Goal: Task Accomplishment & Management: Use online tool/utility

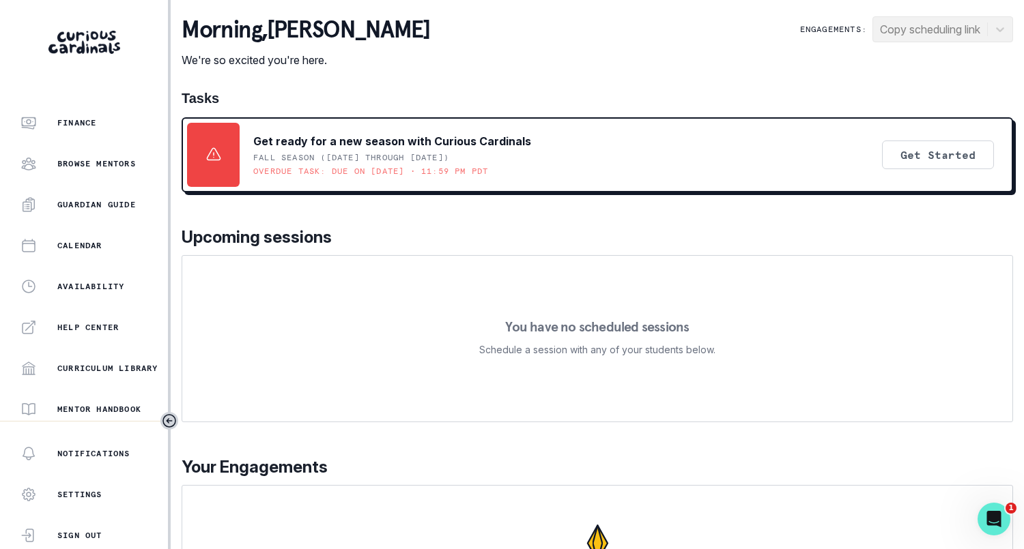
scroll to position [287, 0]
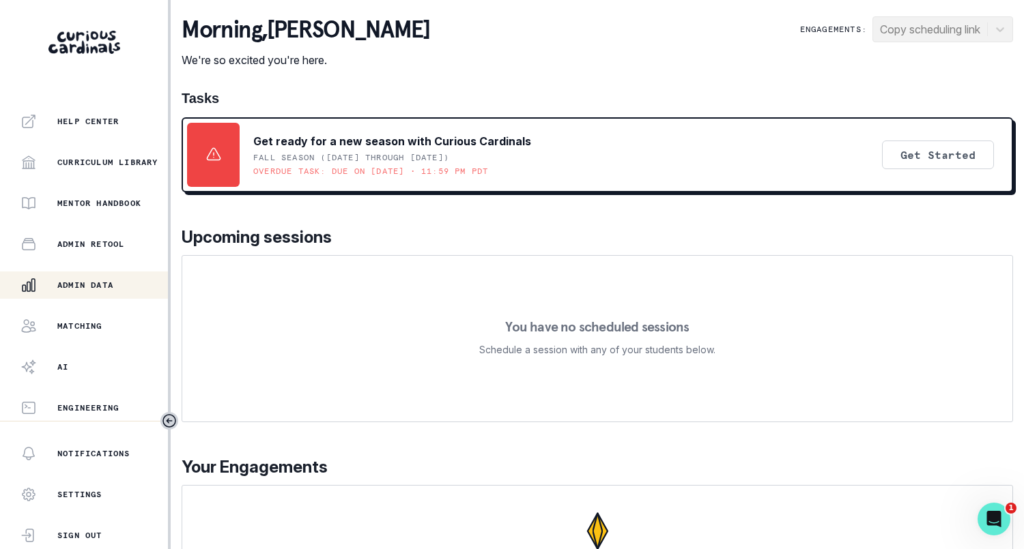
click at [126, 285] on div "Admin Data" at bounding box center [93, 285] width 147 height 16
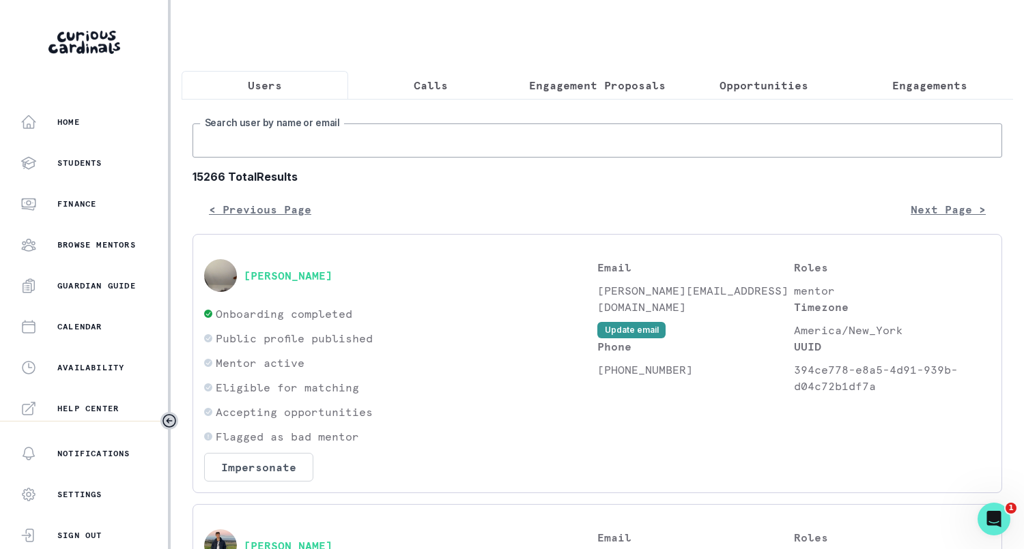
click at [293, 142] on input "Search user by name or email" at bounding box center [596, 141] width 809 height 34
type input "[PERSON_NAME]"
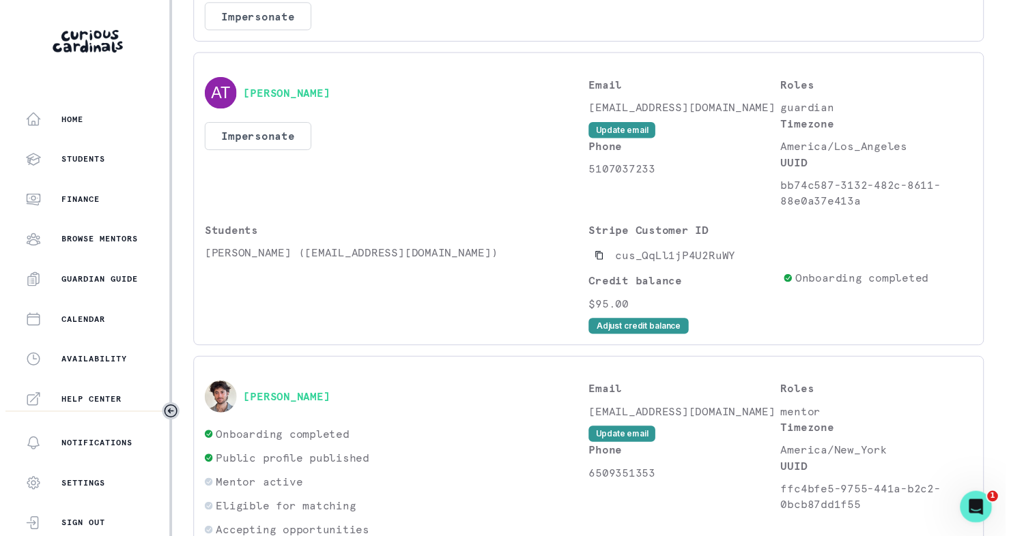
scroll to position [869, 0]
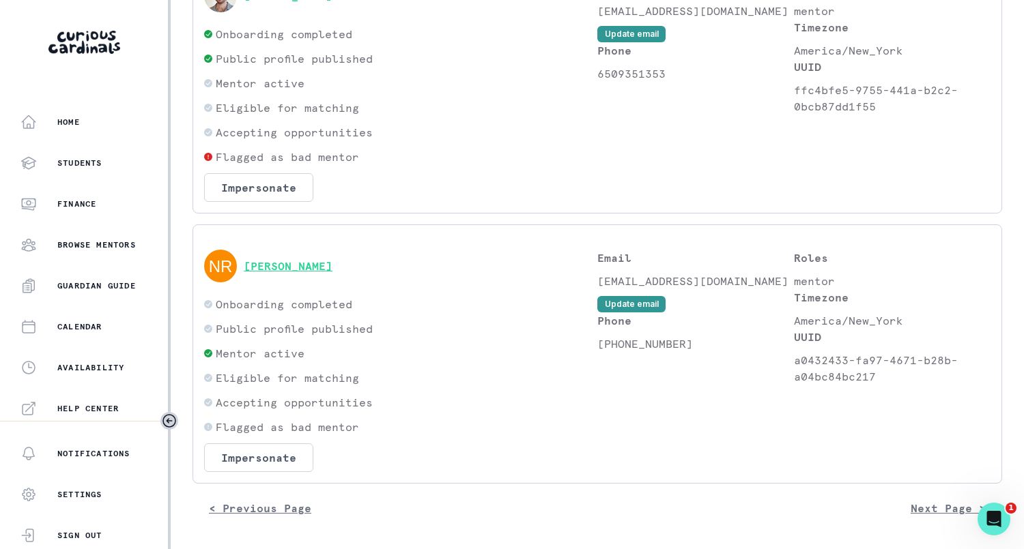
click at [313, 268] on button "[PERSON_NAME]" at bounding box center [288, 266] width 89 height 14
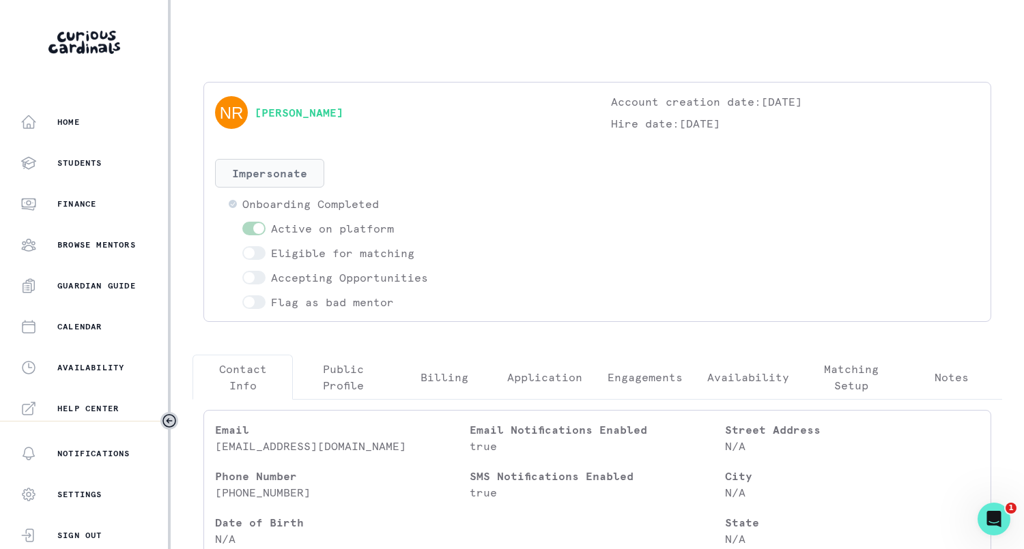
click at [288, 183] on button "Impersonate" at bounding box center [269, 173] width 109 height 29
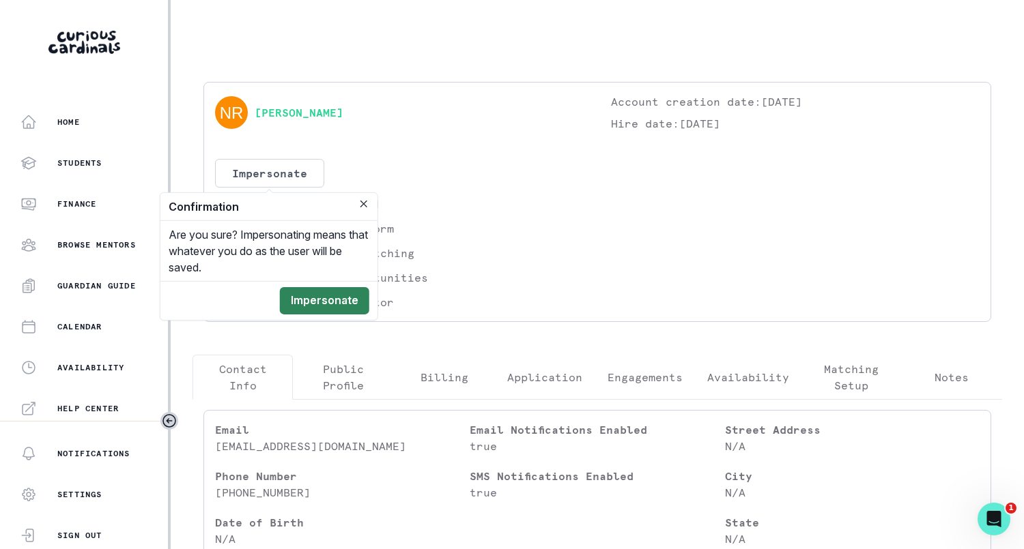
click at [368, 296] on button "Impersonate" at bounding box center [324, 300] width 89 height 27
